Goal: Task Accomplishment & Management: Complete application form

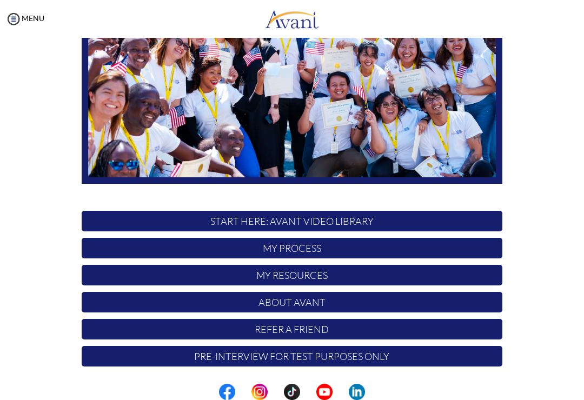
scroll to position [150, 0]
click at [439, 254] on p "My Process" at bounding box center [292, 248] width 421 height 21
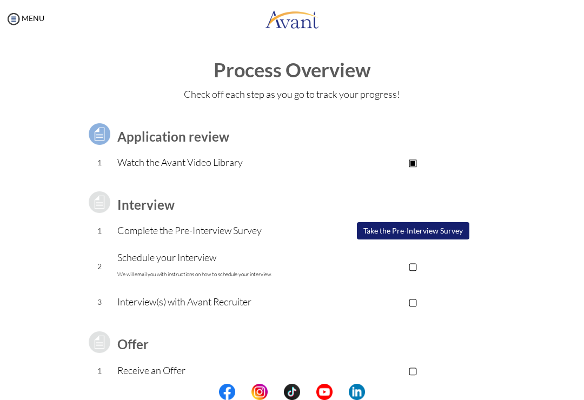
click at [451, 230] on button "Take the Pre-Interview Survey" at bounding box center [413, 230] width 113 height 17
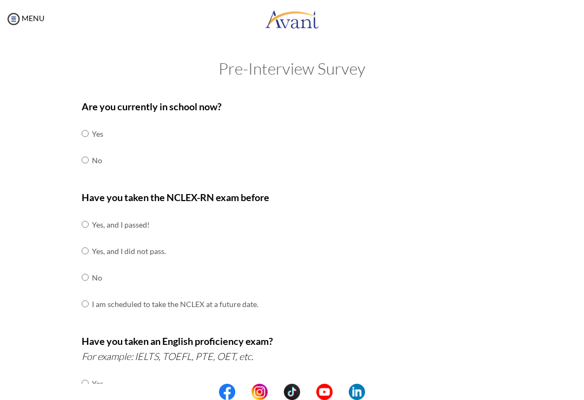
click at [89, 144] on input "radio" at bounding box center [85, 134] width 7 height 22
radio input "true"
click at [155, 249] on td "Yes, and I did not pass." at bounding box center [175, 251] width 167 height 27
click at [146, 246] on td "Yes, and I did not pass." at bounding box center [175, 251] width 167 height 27
click at [88, 235] on input "radio" at bounding box center [85, 225] width 7 height 22
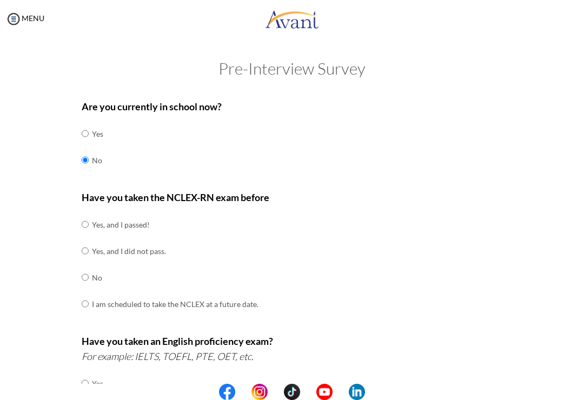
radio input "true"
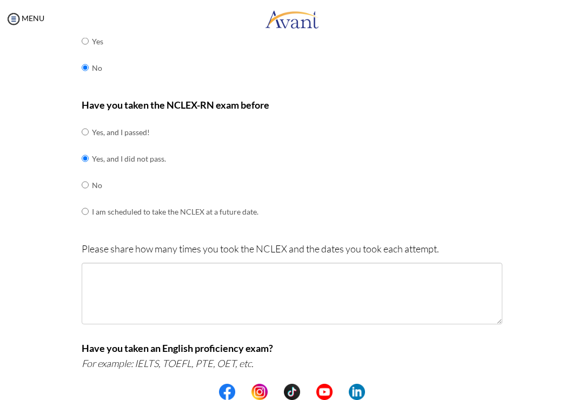
scroll to position [110, 0]
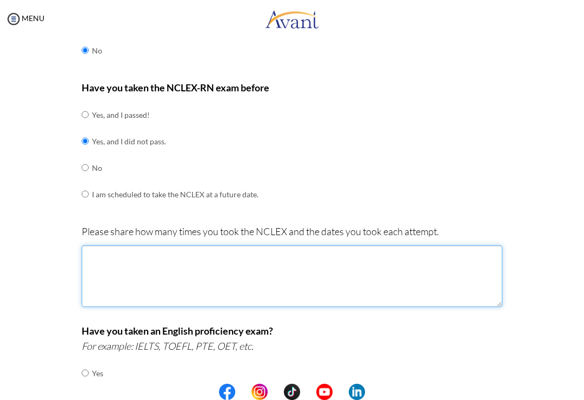
click at [364, 261] on textarea at bounding box center [292, 277] width 421 height 62
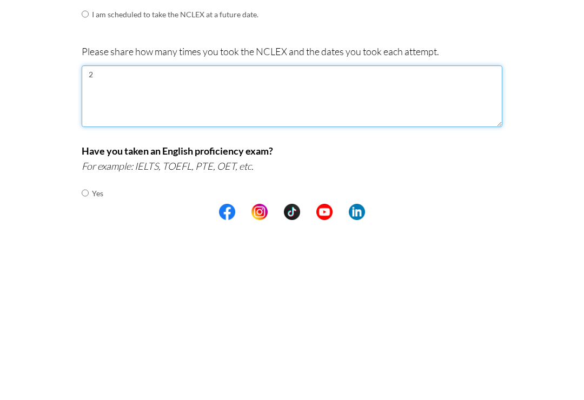
type textarea "2"
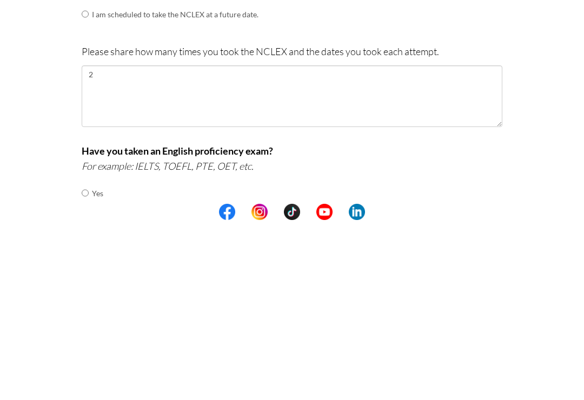
click at [549, 102] on div "Are you currently in school now? Yes No Have you taken the NCLEX-RN exam before…" at bounding box center [292, 320] width 525 height 672
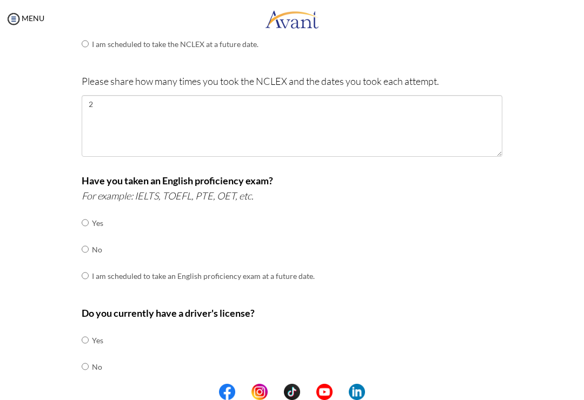
scroll to position [261, 0]
click at [89, 233] on input "radio" at bounding box center [85, 223] width 7 height 22
radio input "true"
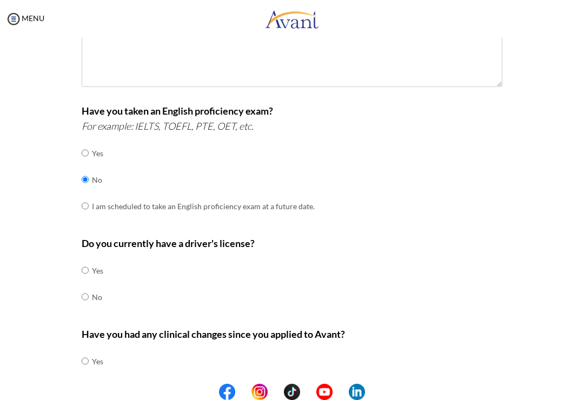
scroll to position [334, 0]
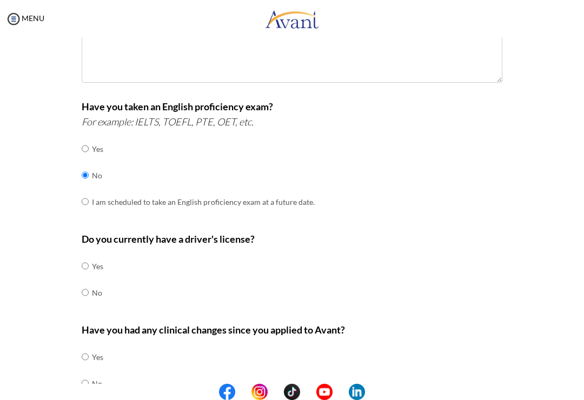
click at [83, 277] on input "radio" at bounding box center [85, 266] width 7 height 22
radio input "true"
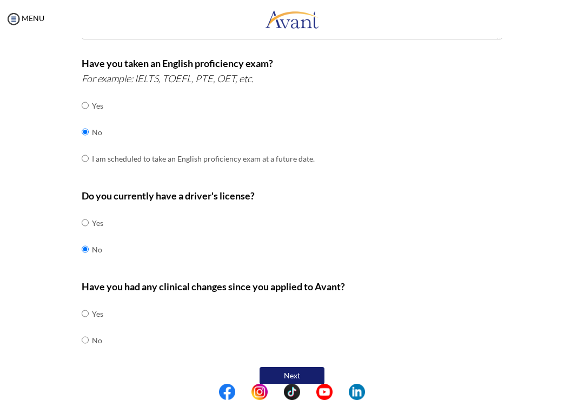
scroll to position [378, 0]
click at [89, 325] on input "radio" at bounding box center [85, 314] width 7 height 22
radio input "true"
click at [295, 367] on button "Next" at bounding box center [292, 375] width 65 height 17
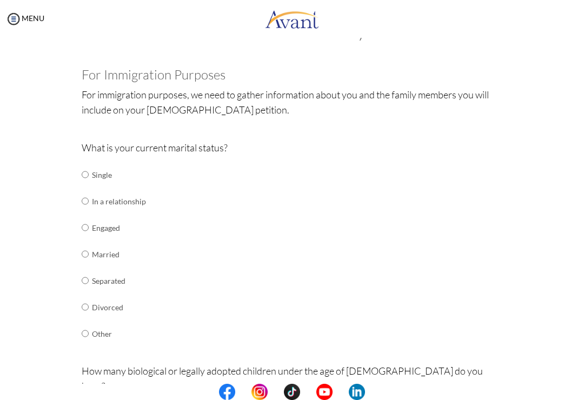
scroll to position [37, 0]
click at [86, 174] on input "radio" at bounding box center [85, 174] width 7 height 22
radio input "true"
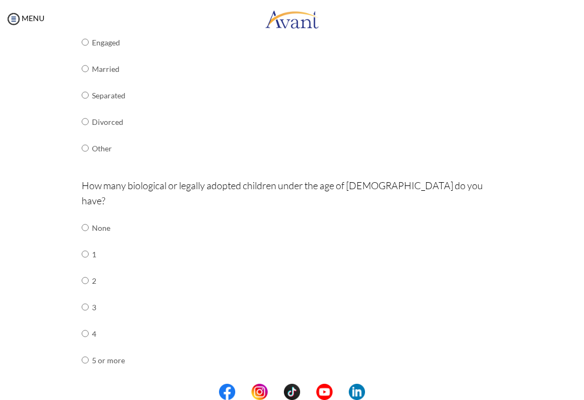
scroll to position [223, 0]
click at [88, 216] on input "radio" at bounding box center [85, 227] width 7 height 22
radio input "true"
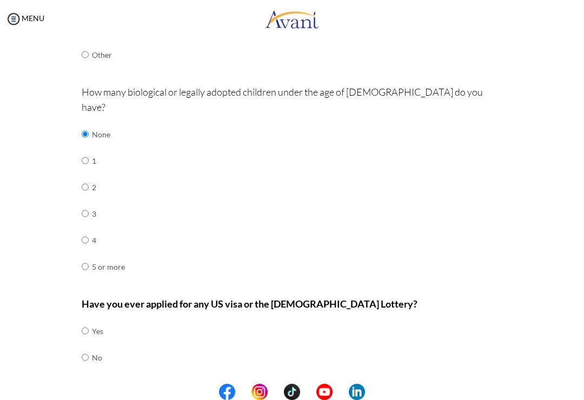
scroll to position [316, 0]
click at [88, 329] on input "radio" at bounding box center [85, 331] width 7 height 22
radio input "true"
click at [327, 385] on button "Next" at bounding box center [327, 393] width 65 height 17
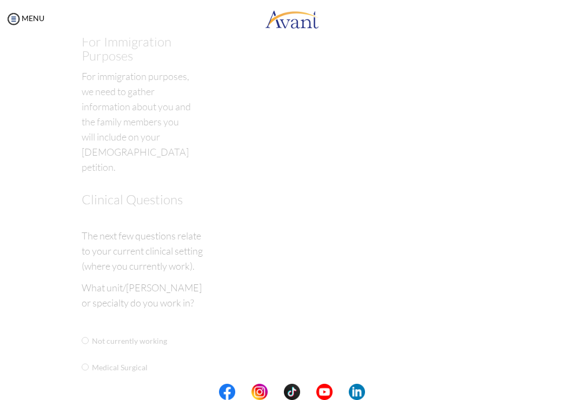
scroll to position [22, 0]
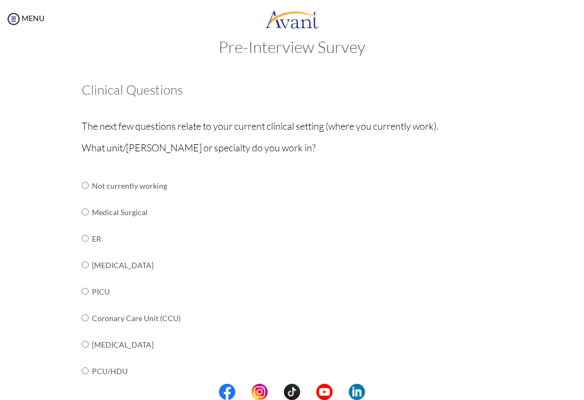
click at [88, 196] on input "radio" at bounding box center [85, 186] width 7 height 22
radio input "true"
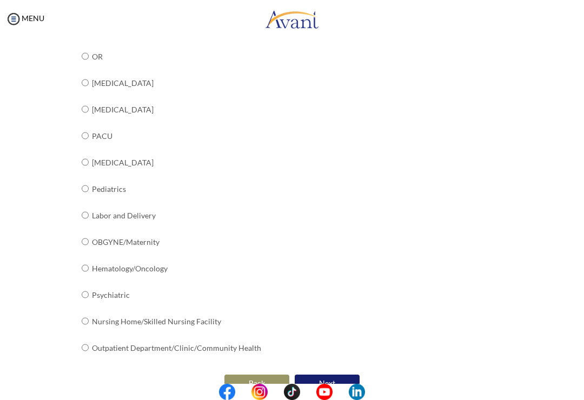
click at [343, 375] on button "Next" at bounding box center [327, 383] width 65 height 17
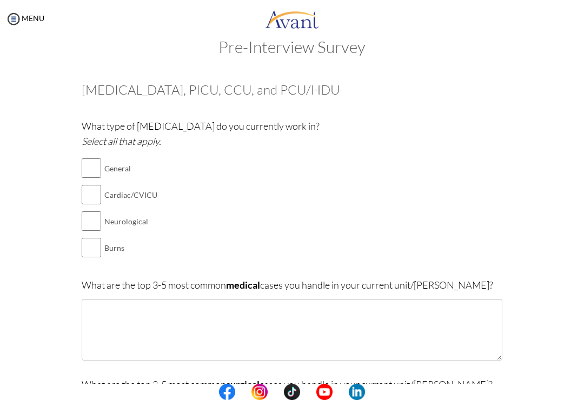
click at [96, 172] on input "checkbox" at bounding box center [91, 168] width 19 height 22
checkbox input "true"
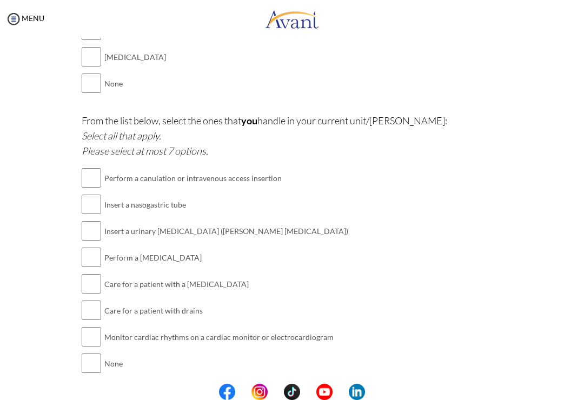
scroll to position [1237, 0]
click at [95, 168] on input "checkbox" at bounding box center [91, 179] width 19 height 22
checkbox input "true"
click at [85, 194] on input "checkbox" at bounding box center [91, 205] width 19 height 22
checkbox input "true"
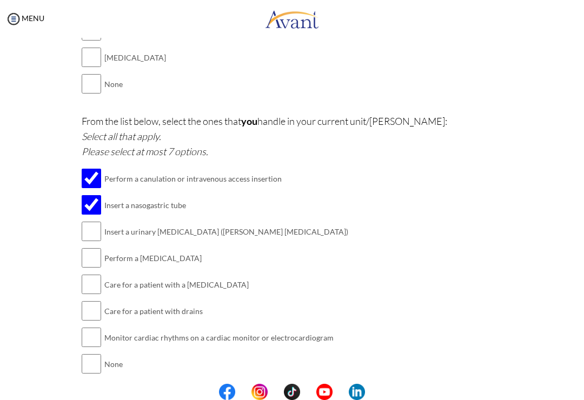
click at [90, 221] on input "checkbox" at bounding box center [91, 232] width 19 height 22
checkbox input "true"
click at [91, 247] on input "checkbox" at bounding box center [91, 258] width 19 height 22
checkbox input "true"
click at [100, 274] on input "checkbox" at bounding box center [91, 285] width 19 height 22
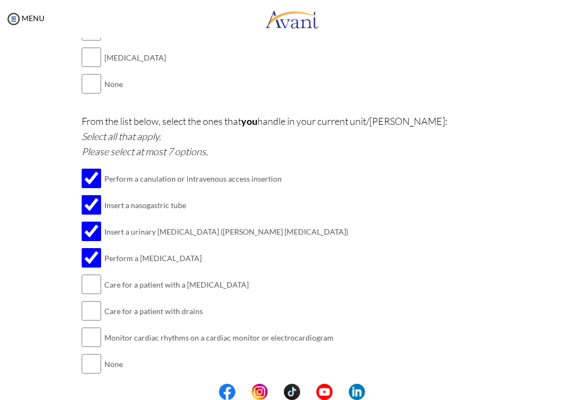
checkbox input "true"
click at [87, 300] on input "checkbox" at bounding box center [91, 311] width 19 height 22
checkbox input "true"
click at [91, 327] on input "checkbox" at bounding box center [91, 338] width 19 height 22
checkbox input "true"
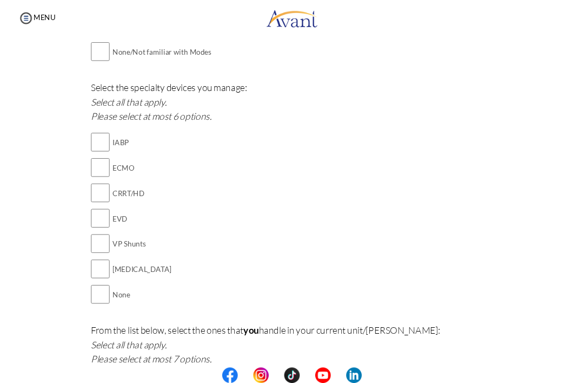
scroll to position [1014, 0]
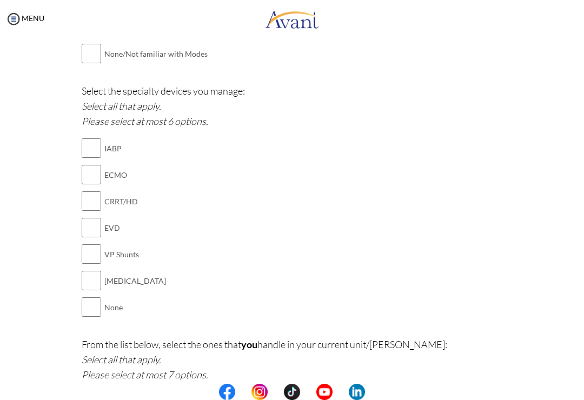
click at [91, 270] on input "checkbox" at bounding box center [91, 281] width 19 height 22
checkbox input "true"
click at [90, 244] on input "checkbox" at bounding box center [91, 255] width 19 height 22
checkbox input "true"
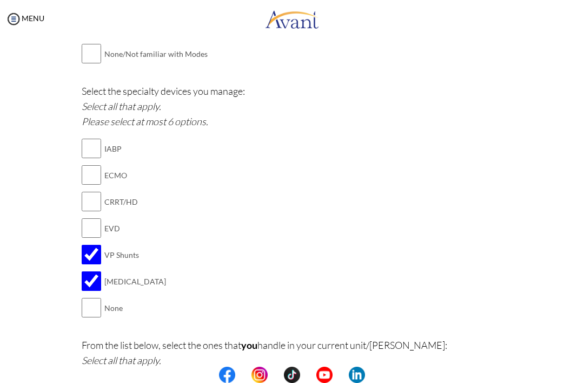
click at [450, 1] on div "MENU" at bounding box center [292, 20] width 584 height 41
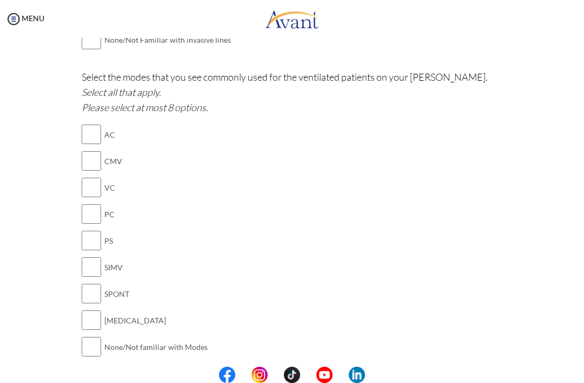
scroll to position [727, 0]
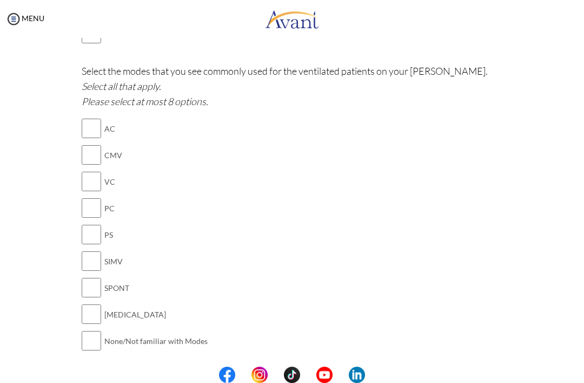
click at [86, 250] on input "checkbox" at bounding box center [91, 261] width 19 height 22
checkbox input "true"
click at [87, 303] on input "checkbox" at bounding box center [91, 314] width 19 height 22
checkbox input "true"
click at [87, 277] on input "checkbox" at bounding box center [91, 288] width 19 height 22
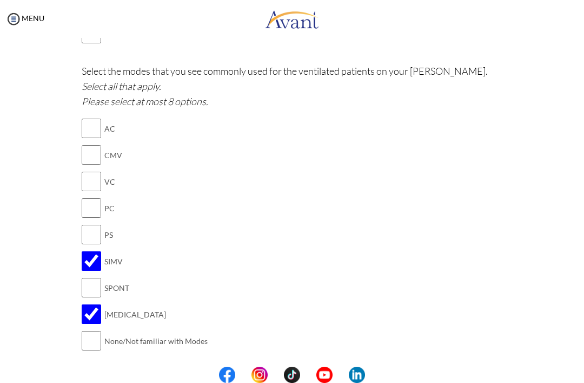
checkbox input "true"
click at [88, 224] on input "checkbox" at bounding box center [91, 235] width 19 height 22
checkbox input "true"
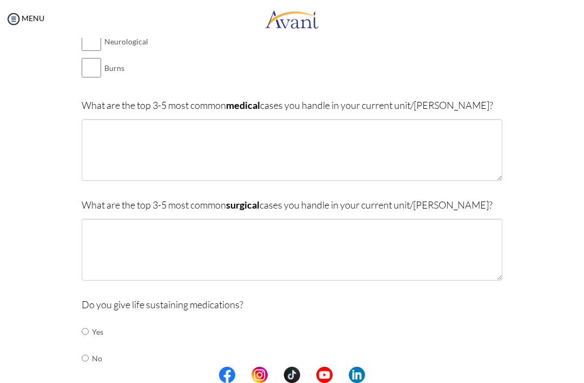
scroll to position [220, 0]
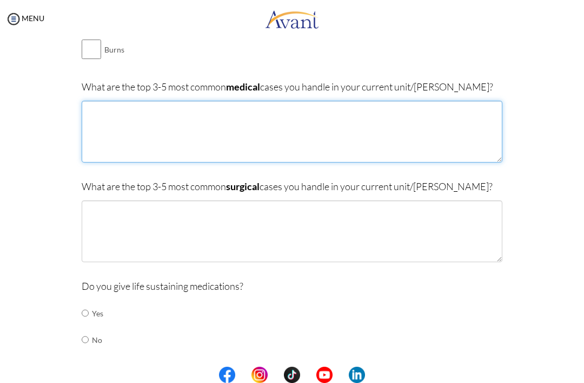
click at [208, 111] on textarea at bounding box center [292, 132] width 421 height 62
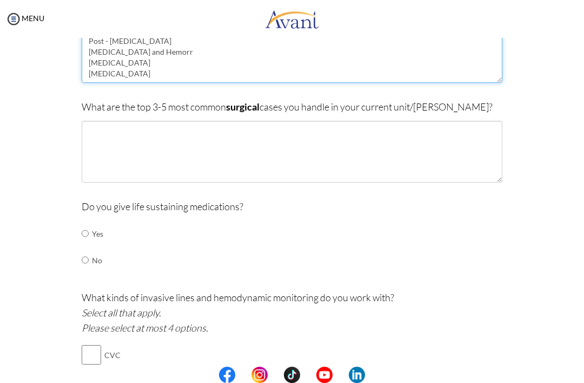
scroll to position [300, 0]
type textarea "[MEDICAL_DATA] Post - [MEDICAL_DATA] [MEDICAL_DATA] and Hemorr [MEDICAL_DATA] […"
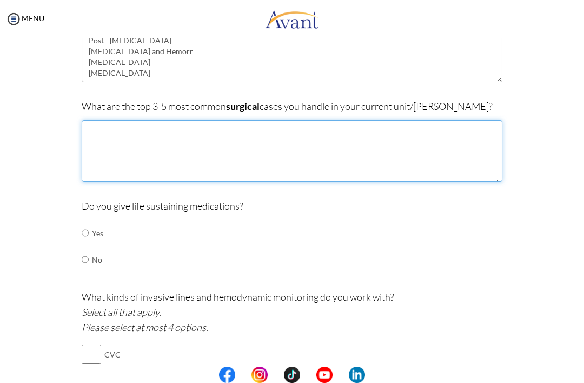
click at [455, 132] on textarea at bounding box center [292, 151] width 421 height 62
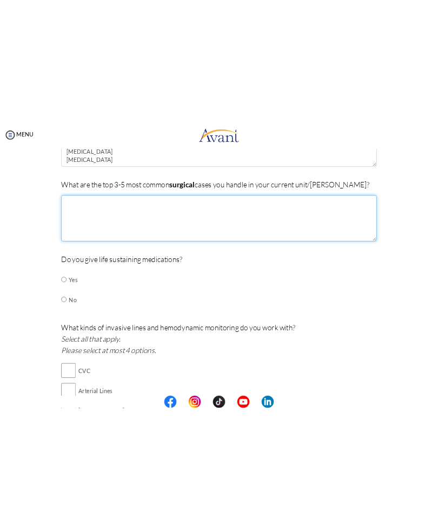
scroll to position [324, 0]
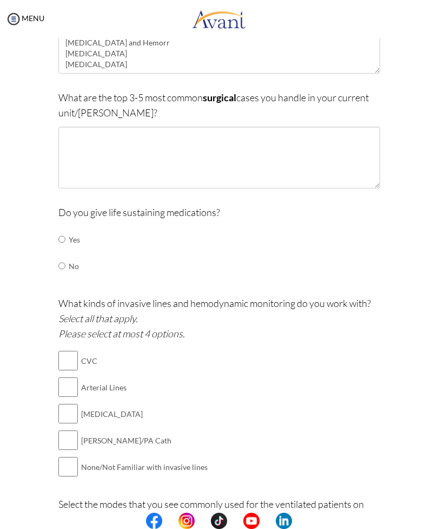
click at [127, 14] on link at bounding box center [219, 19] width 438 height 32
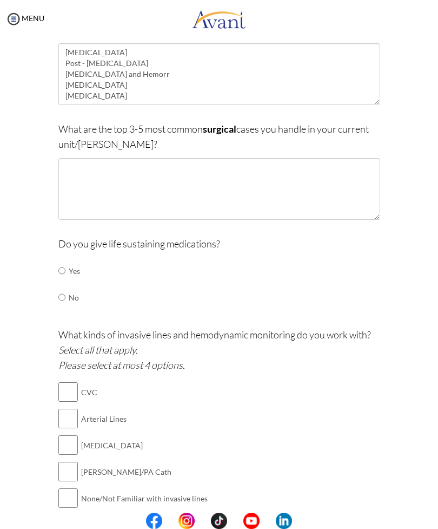
scroll to position [292, 0]
